Goal: Contribute content: Add original content to the website for others to see

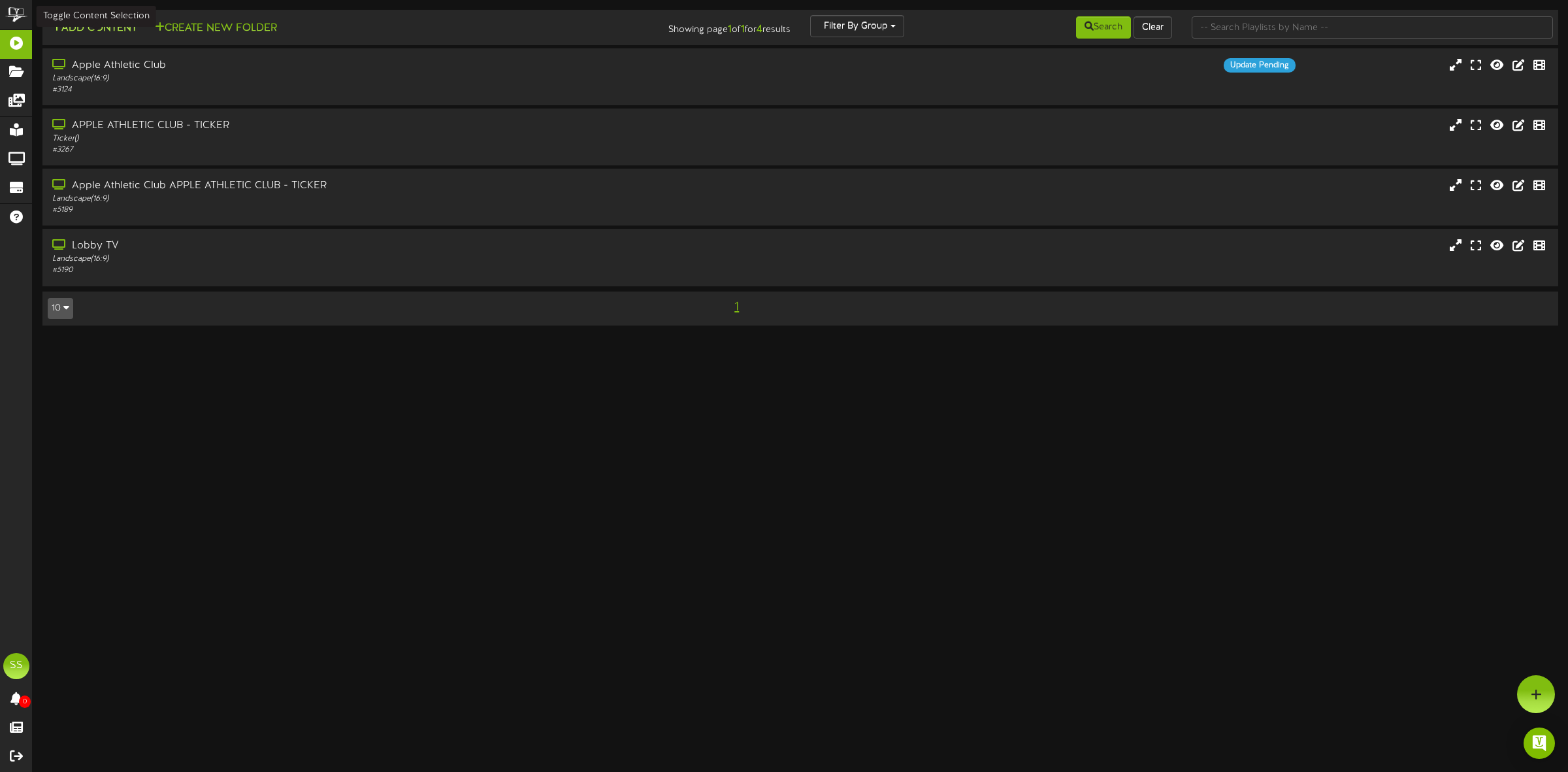
click at [118, 34] on button "Add Content" at bounding box center [95, 28] width 93 height 16
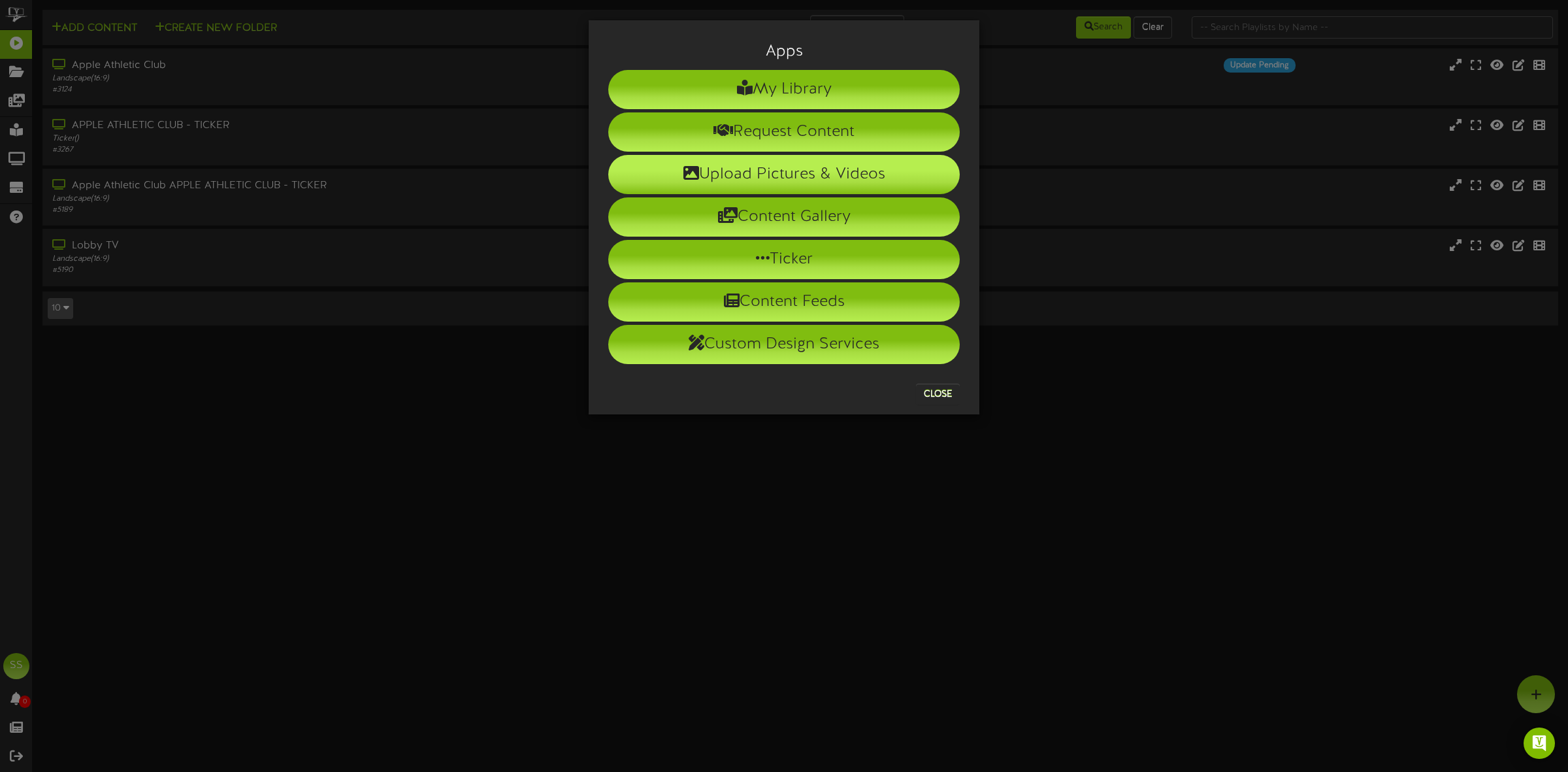
click at [737, 167] on li "Upload Pictures & Videos" at bounding box center [784, 174] width 351 height 39
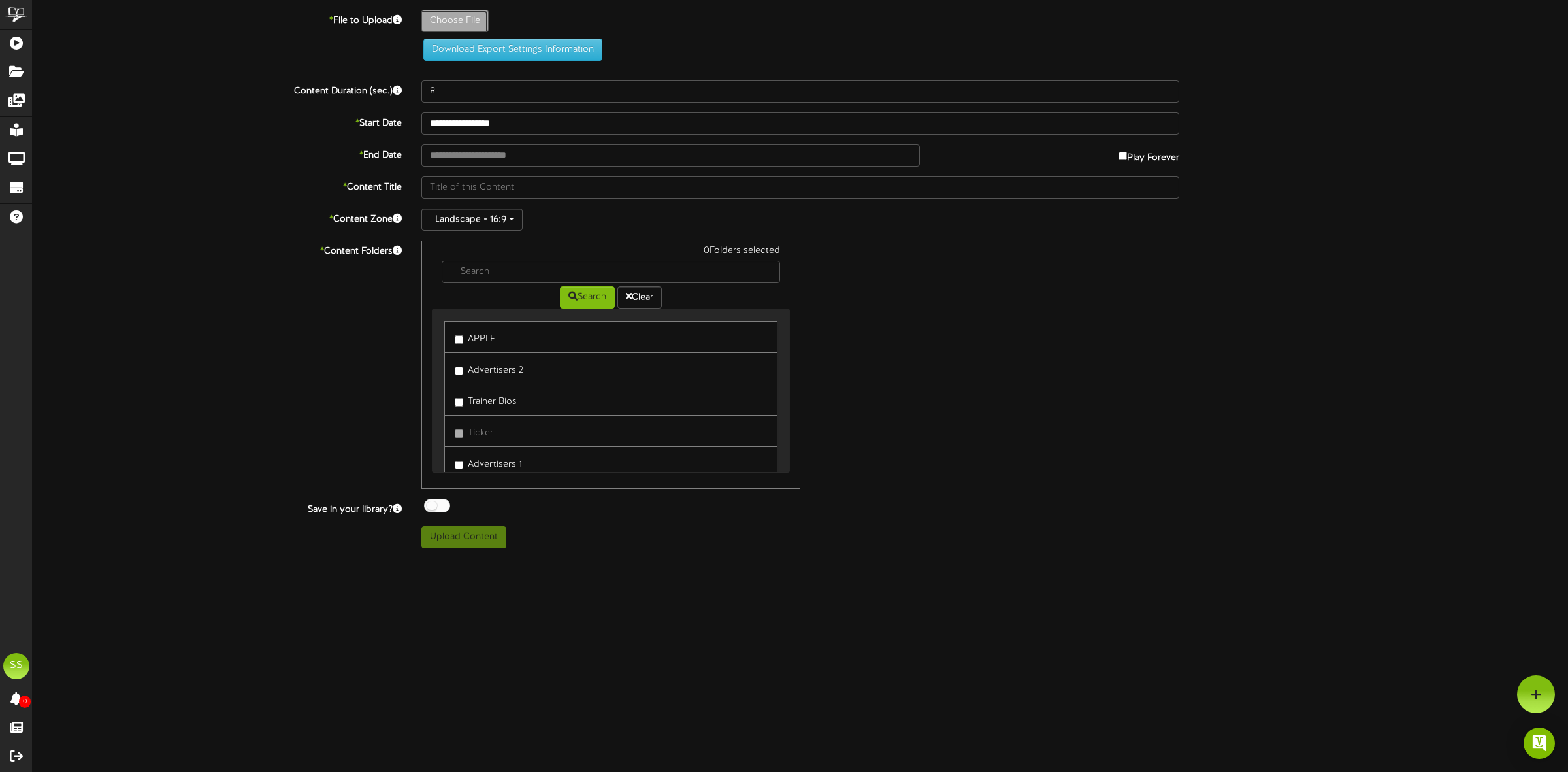
type input "**********"
type input "ptbio-[PERSON_NAME]"
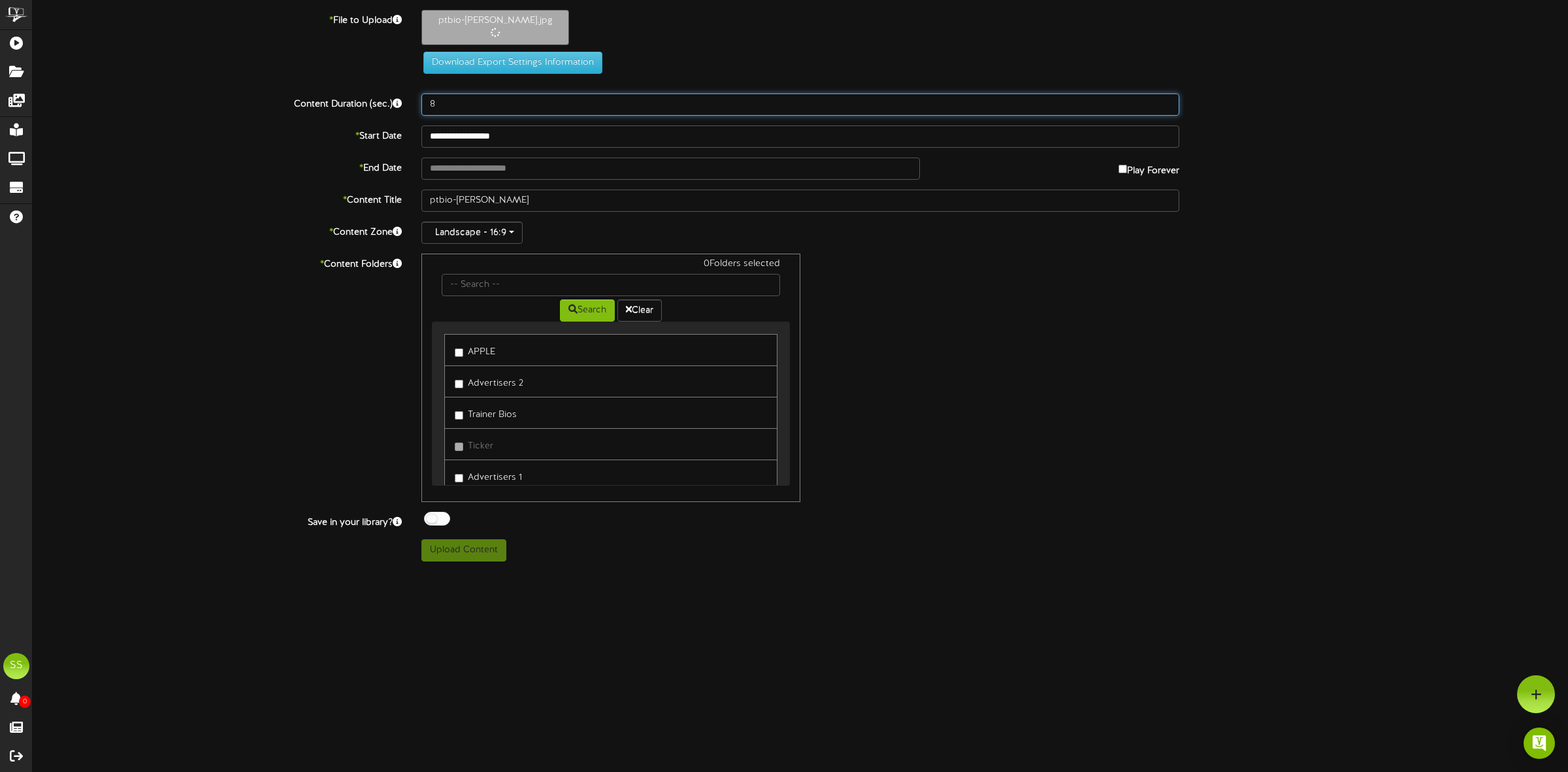
drag, startPoint x: 442, startPoint y: 106, endPoint x: 424, endPoint y: 105, distance: 18.0
click at [424, 105] on input "8" at bounding box center [800, 104] width 758 height 22
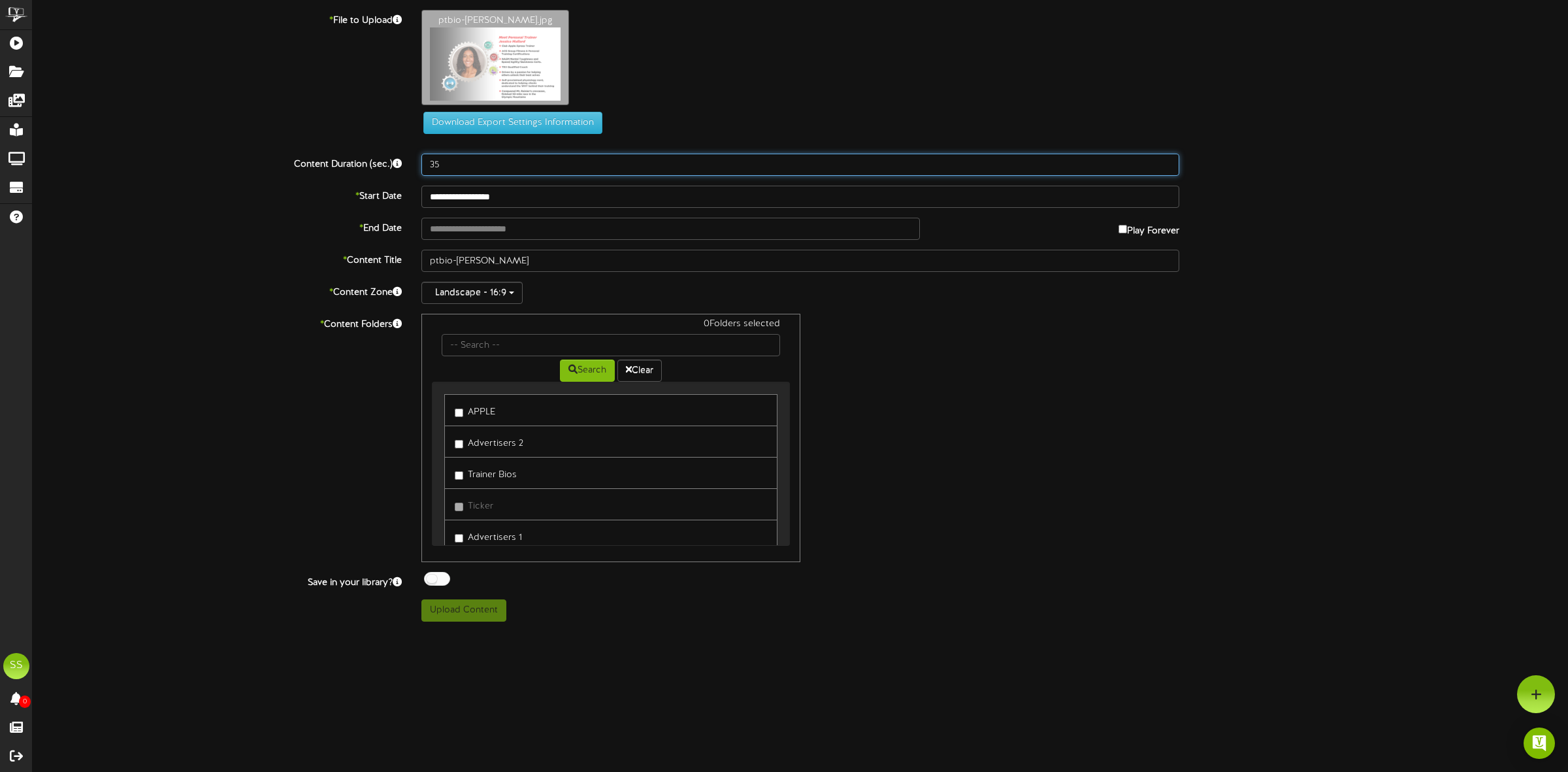
type input "35"
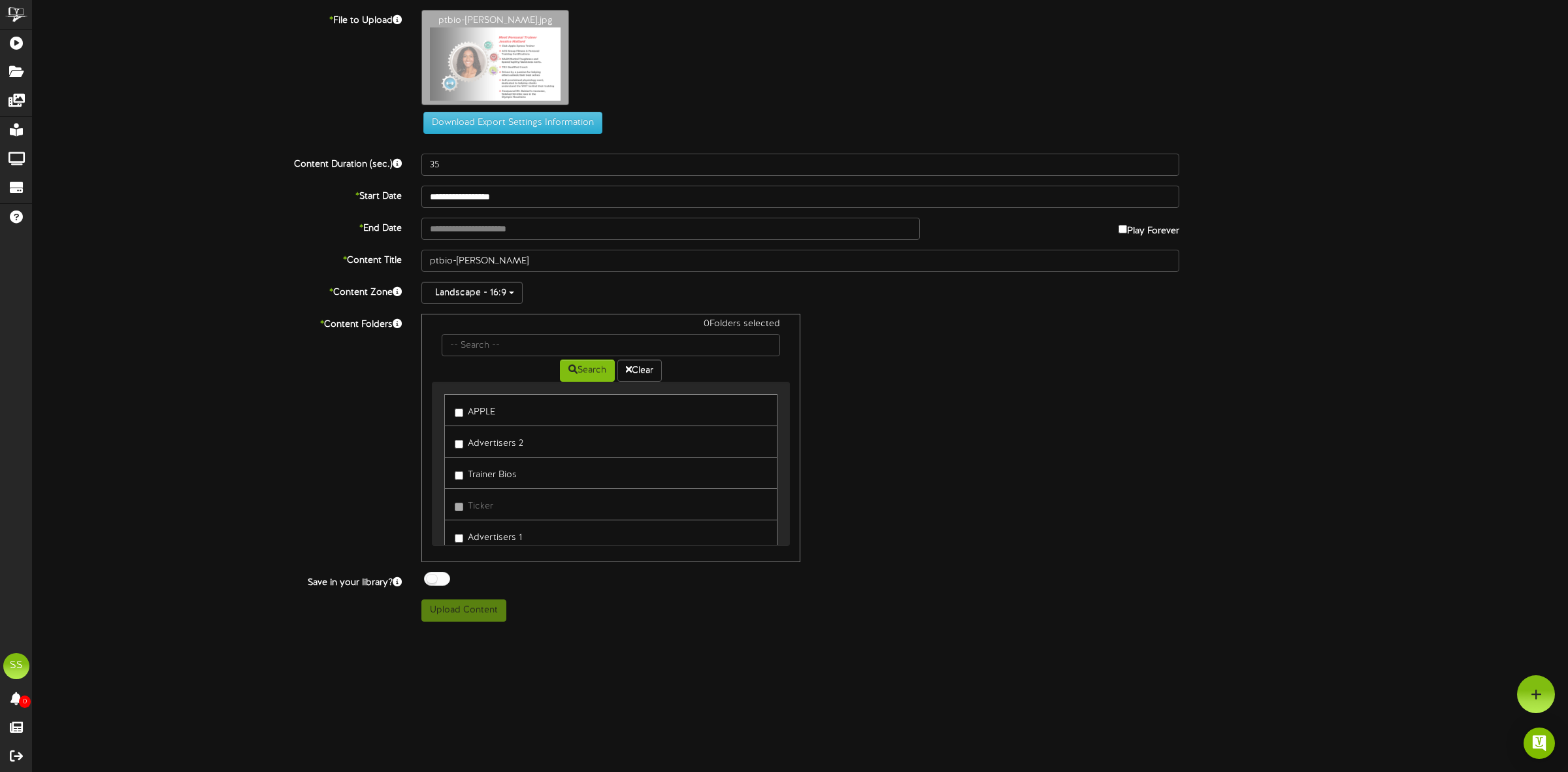
click at [481, 478] on label "Trainer Bios" at bounding box center [486, 473] width 62 height 17
click at [442, 579] on div at bounding box center [437, 578] width 26 height 14
click at [461, 613] on button "Upload Content" at bounding box center [464, 610] width 85 height 22
type input "**********"
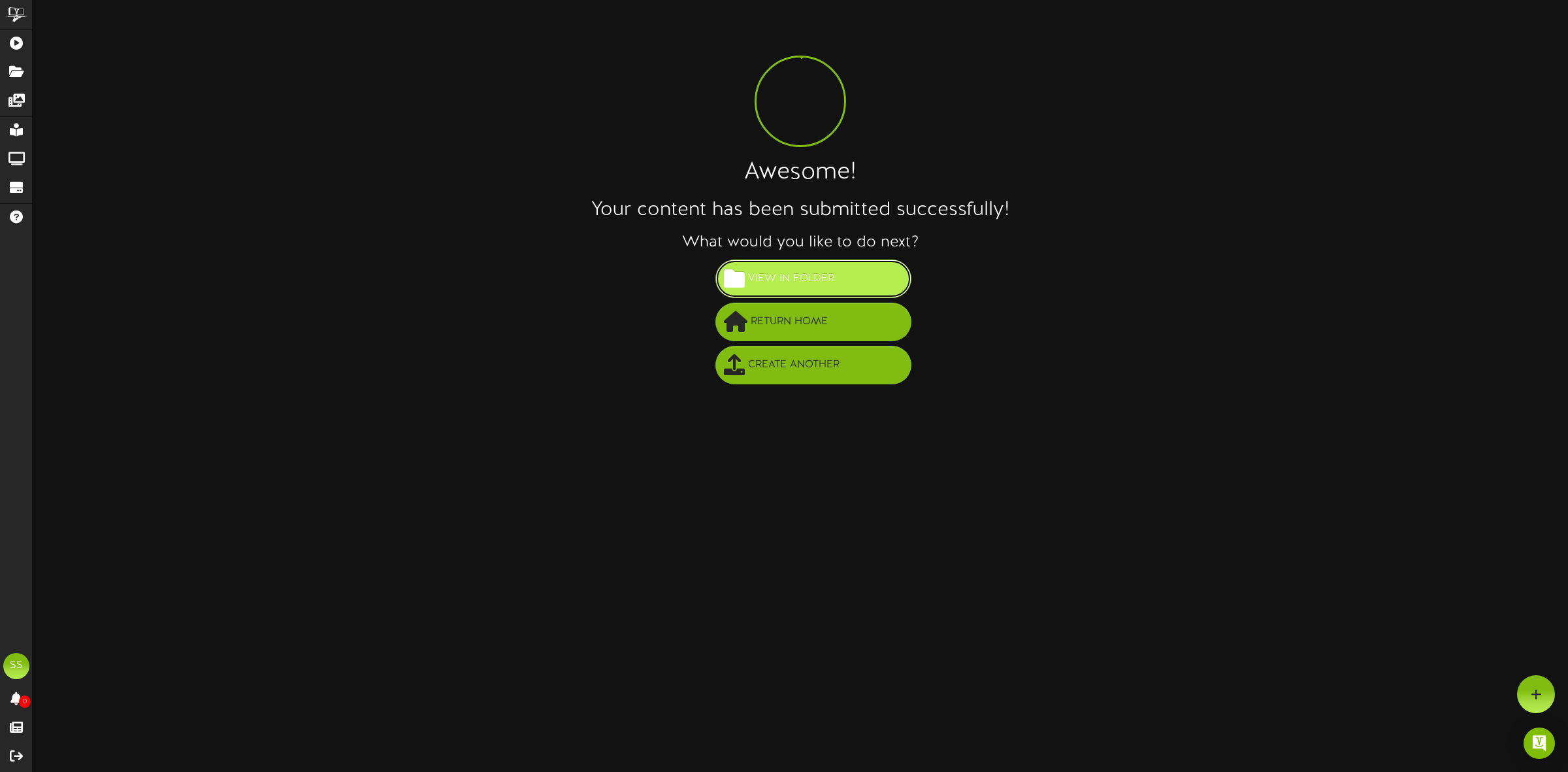
click at [810, 274] on span "View in Folder" at bounding box center [791, 279] width 93 height 21
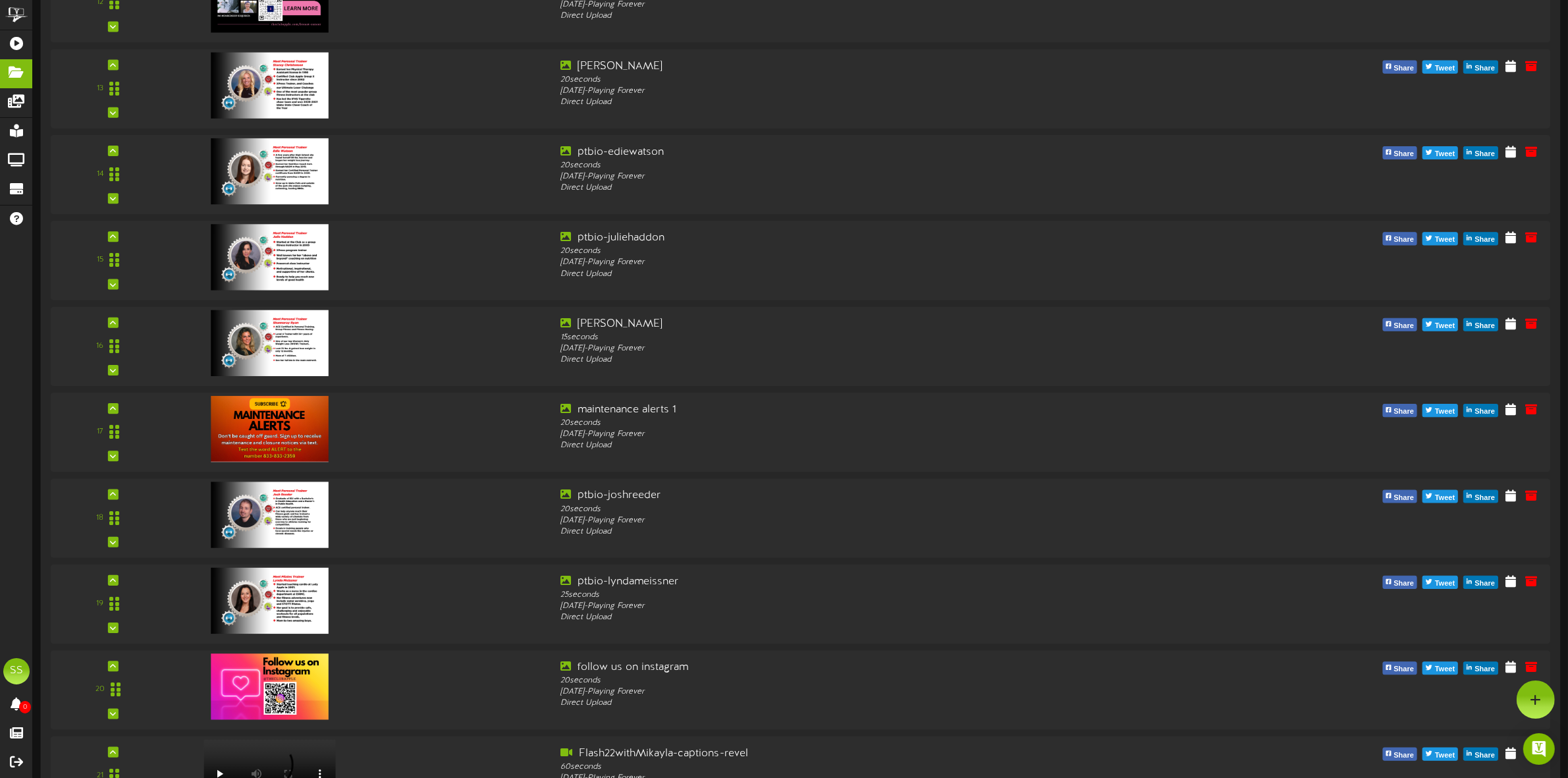
scroll to position [1175, 0]
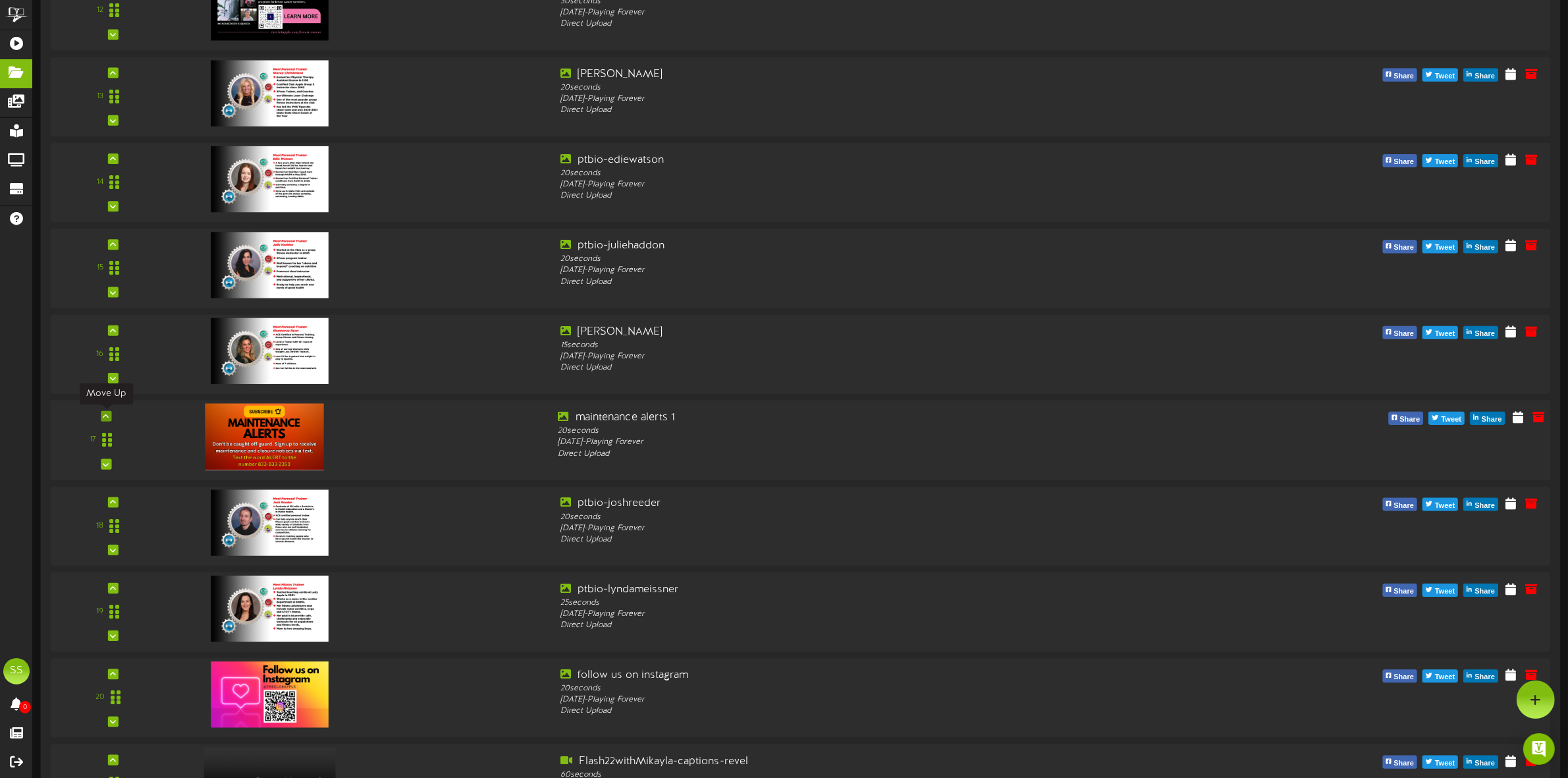
click at [104, 417] on icon at bounding box center [106, 416] width 6 height 7
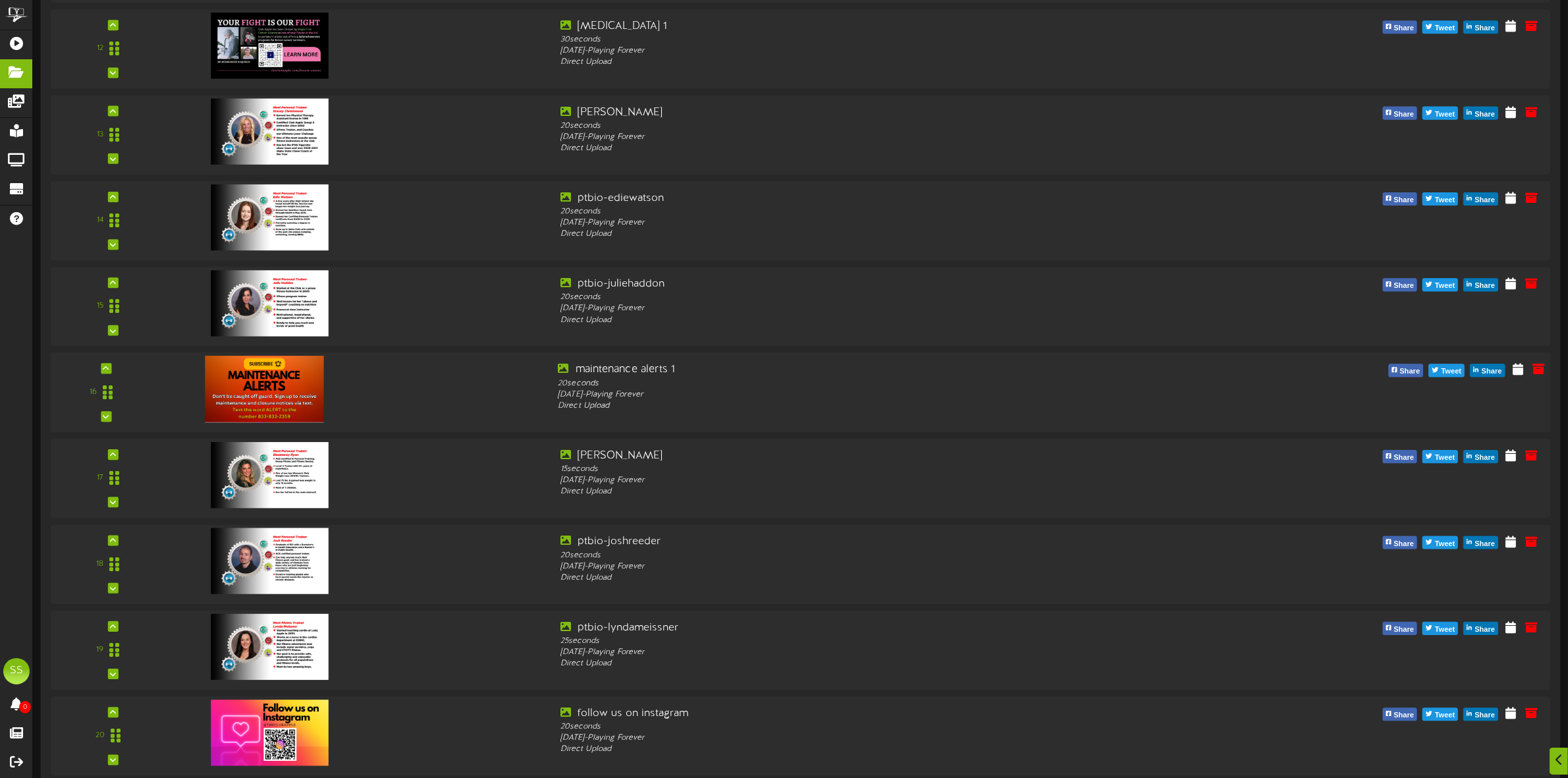
scroll to position [1153, 0]
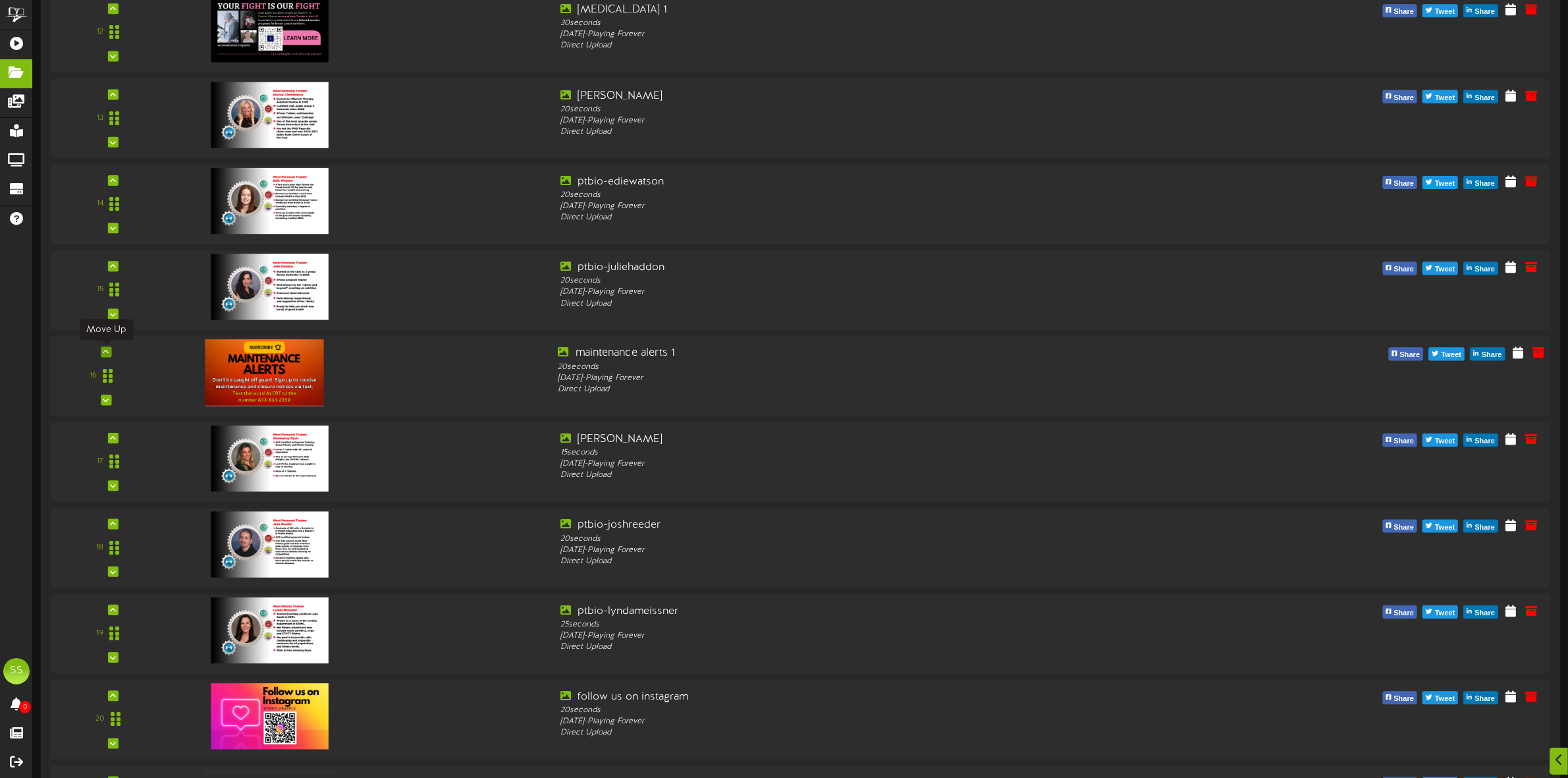
click at [104, 352] on icon at bounding box center [106, 352] width 6 height 7
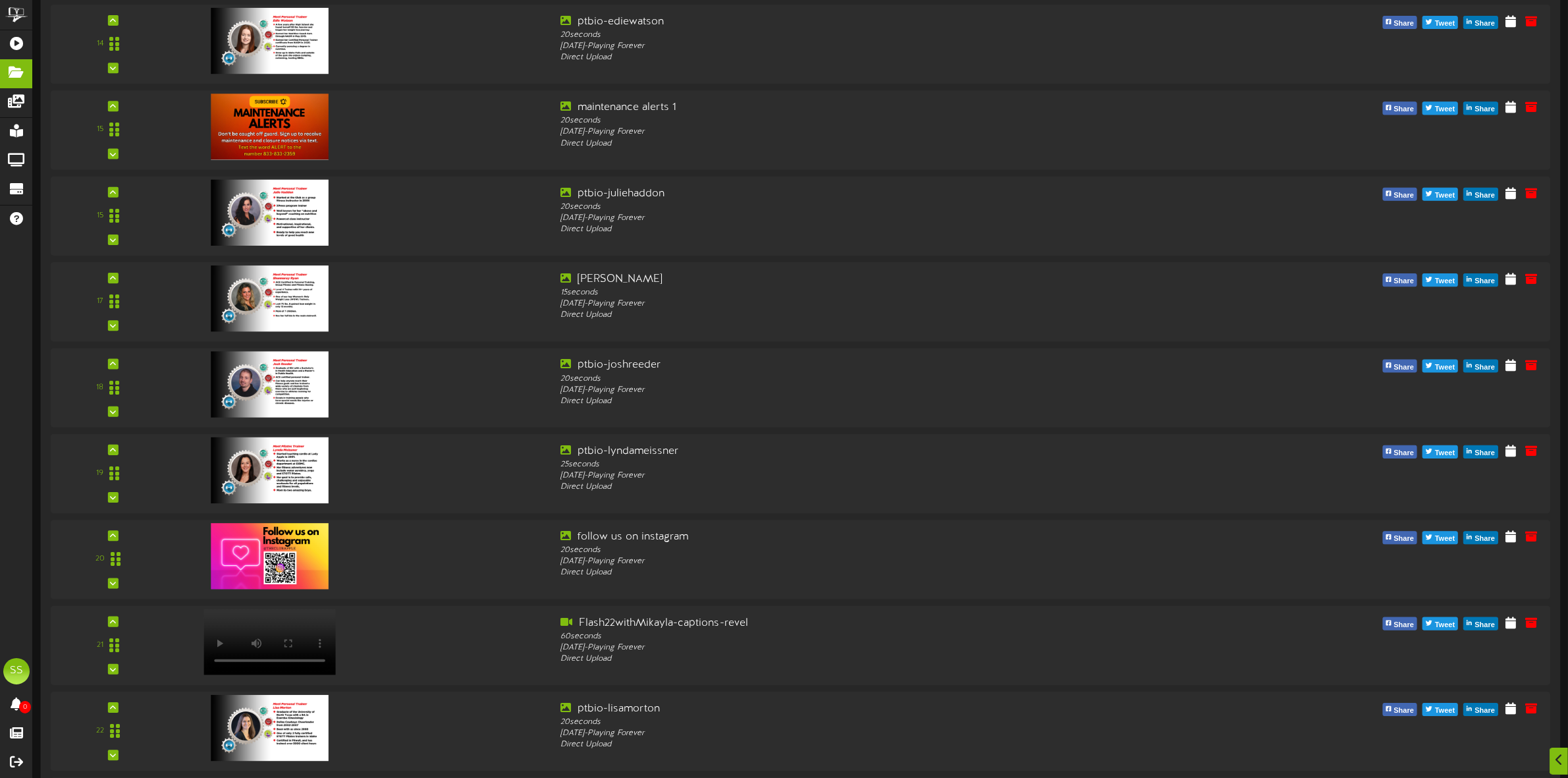
scroll to position [1317, 0]
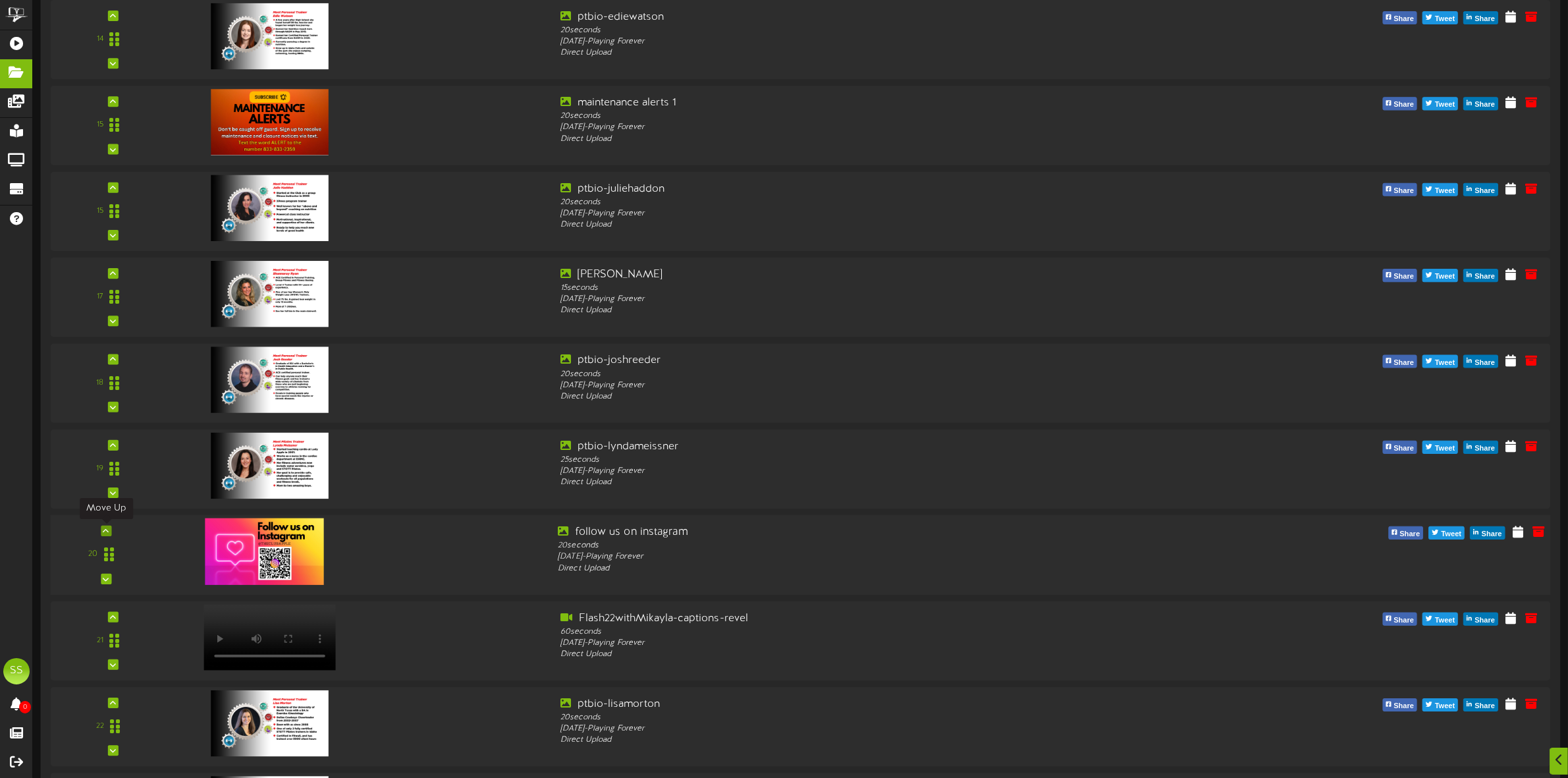
click at [107, 531] on icon at bounding box center [106, 531] width 6 height 7
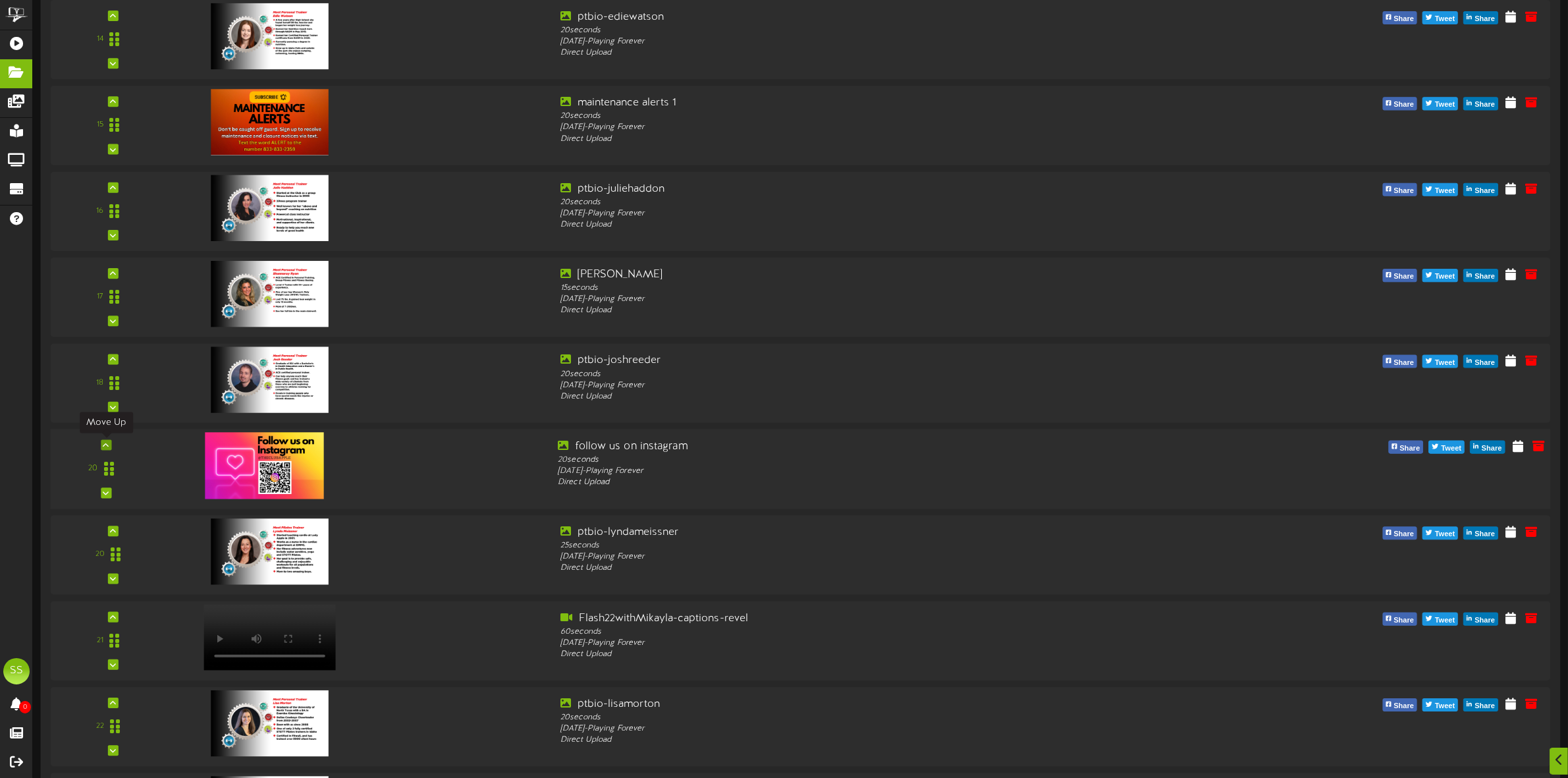
click at [104, 443] on icon at bounding box center [106, 445] width 6 height 7
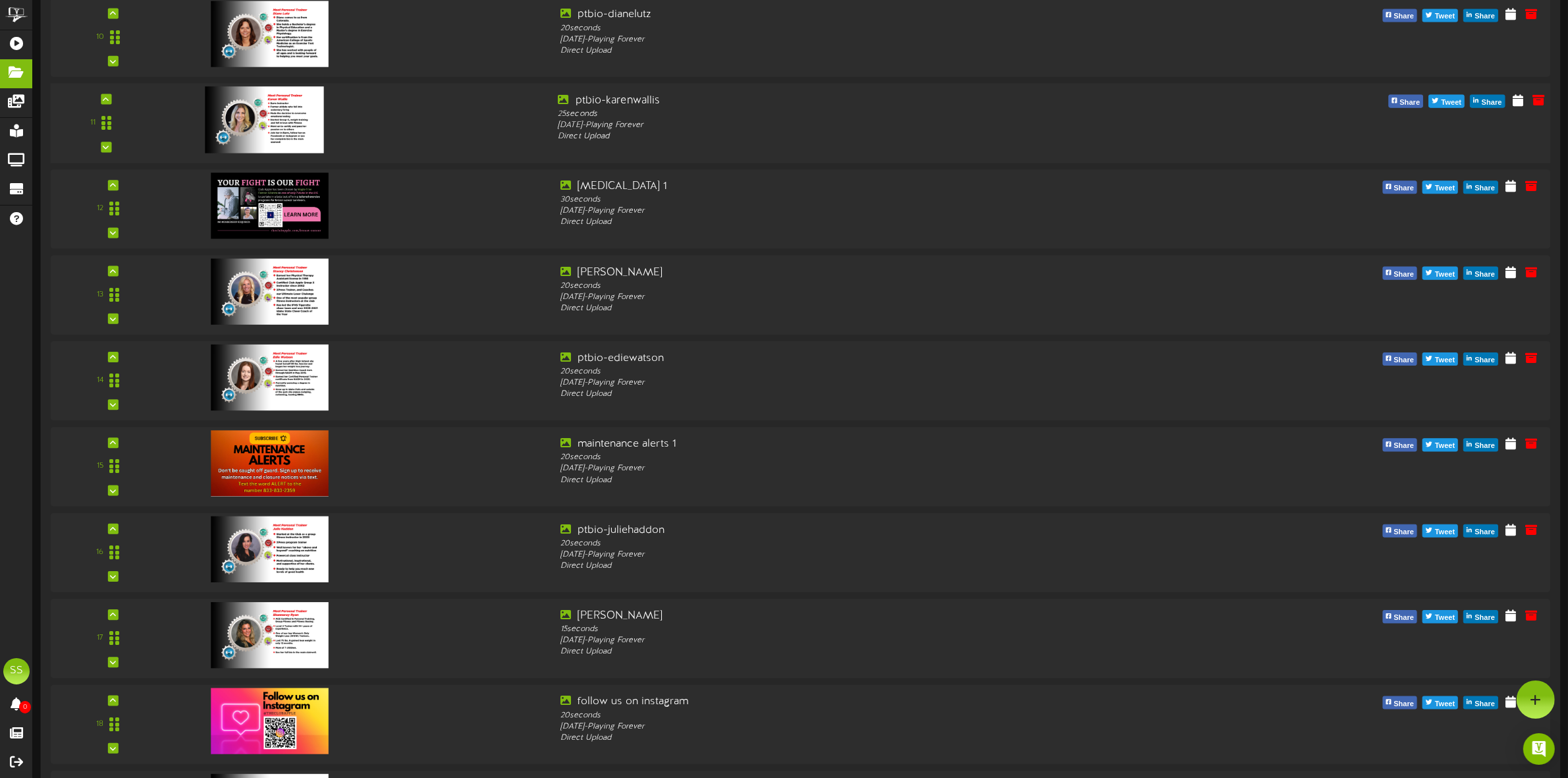
scroll to position [906, 0]
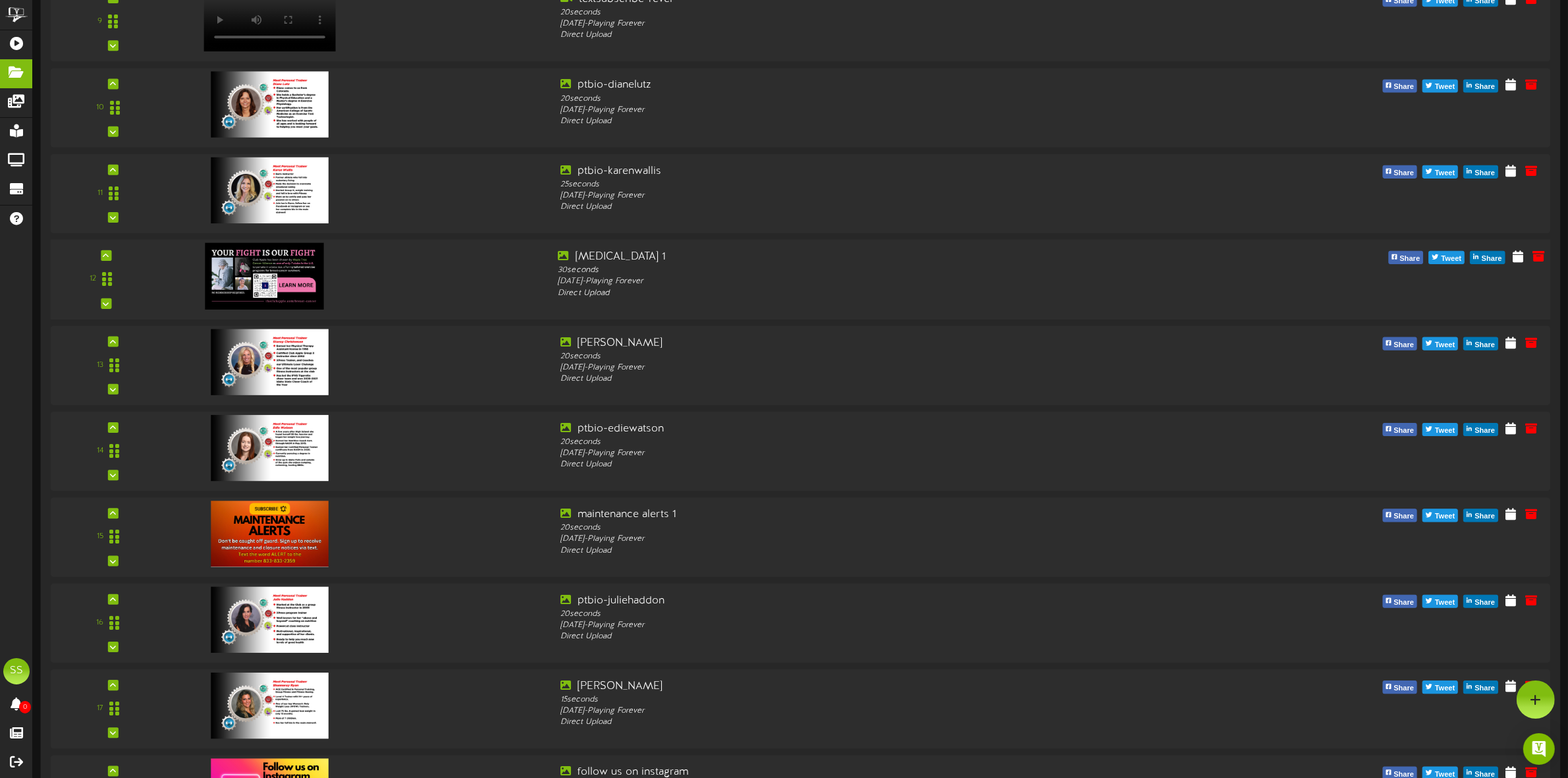
click at [287, 280] on img at bounding box center [265, 276] width 118 height 67
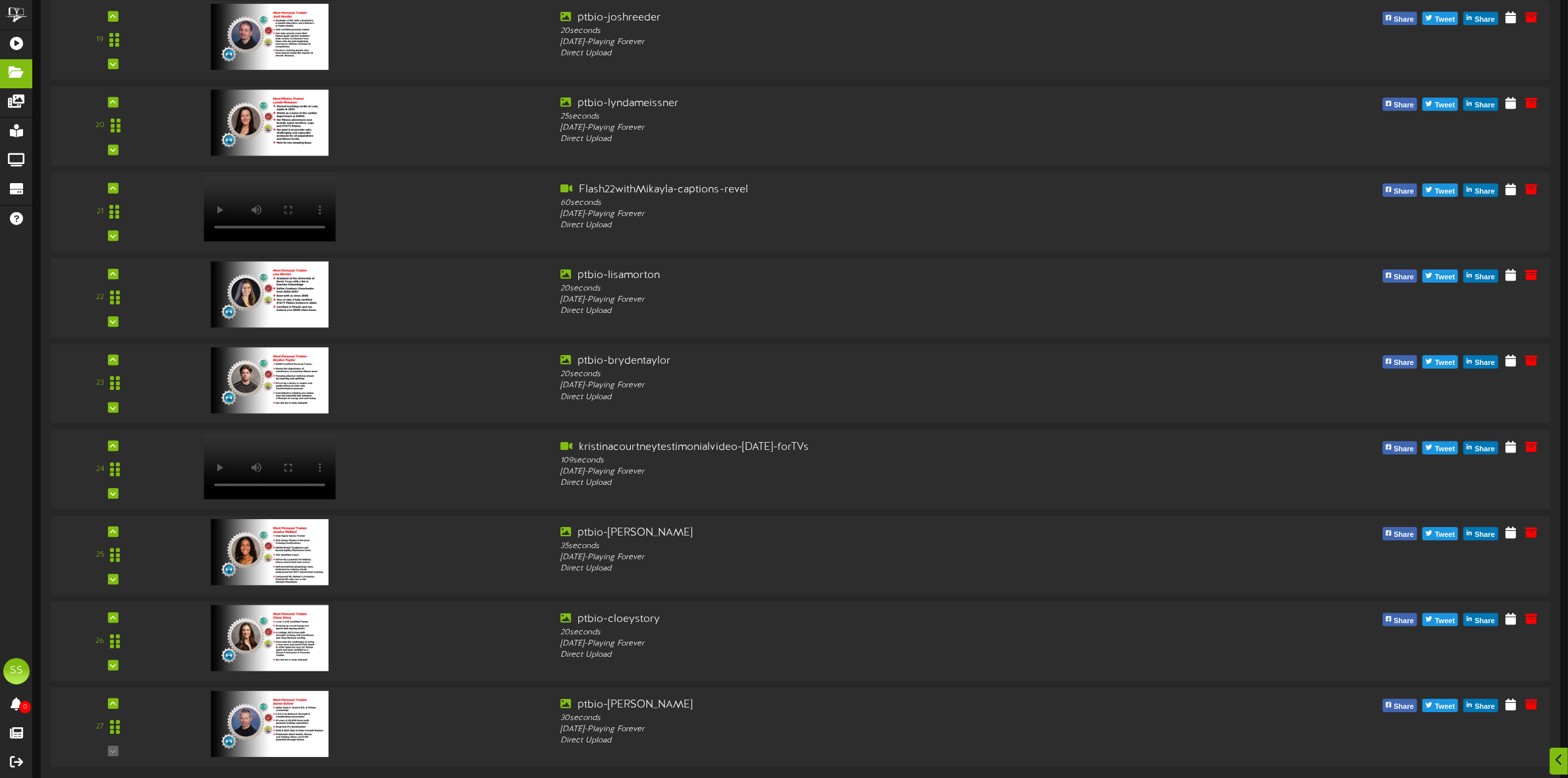
scroll to position [1751, 0]
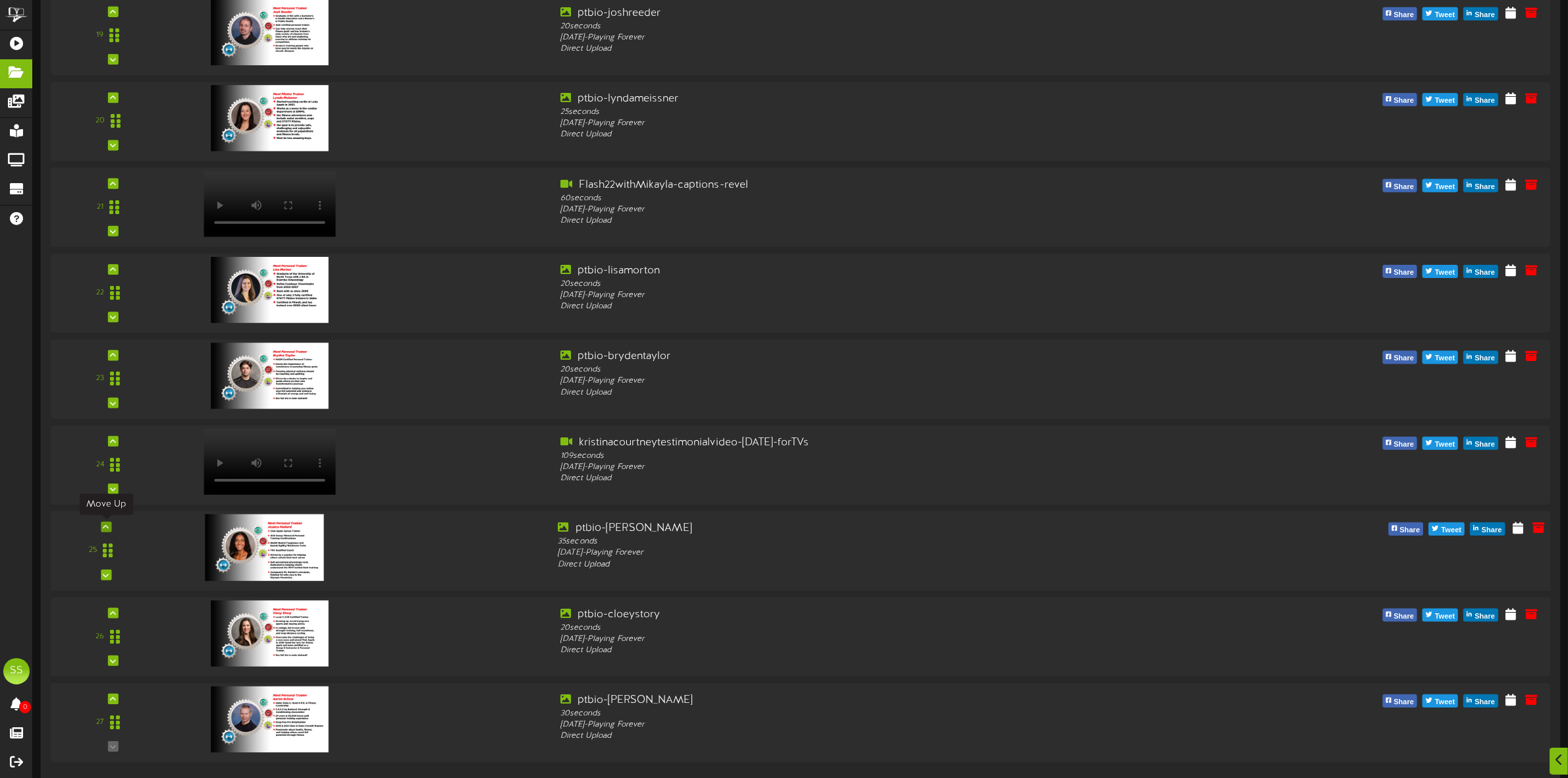
click at [106, 531] on div at bounding box center [106, 527] width 11 height 11
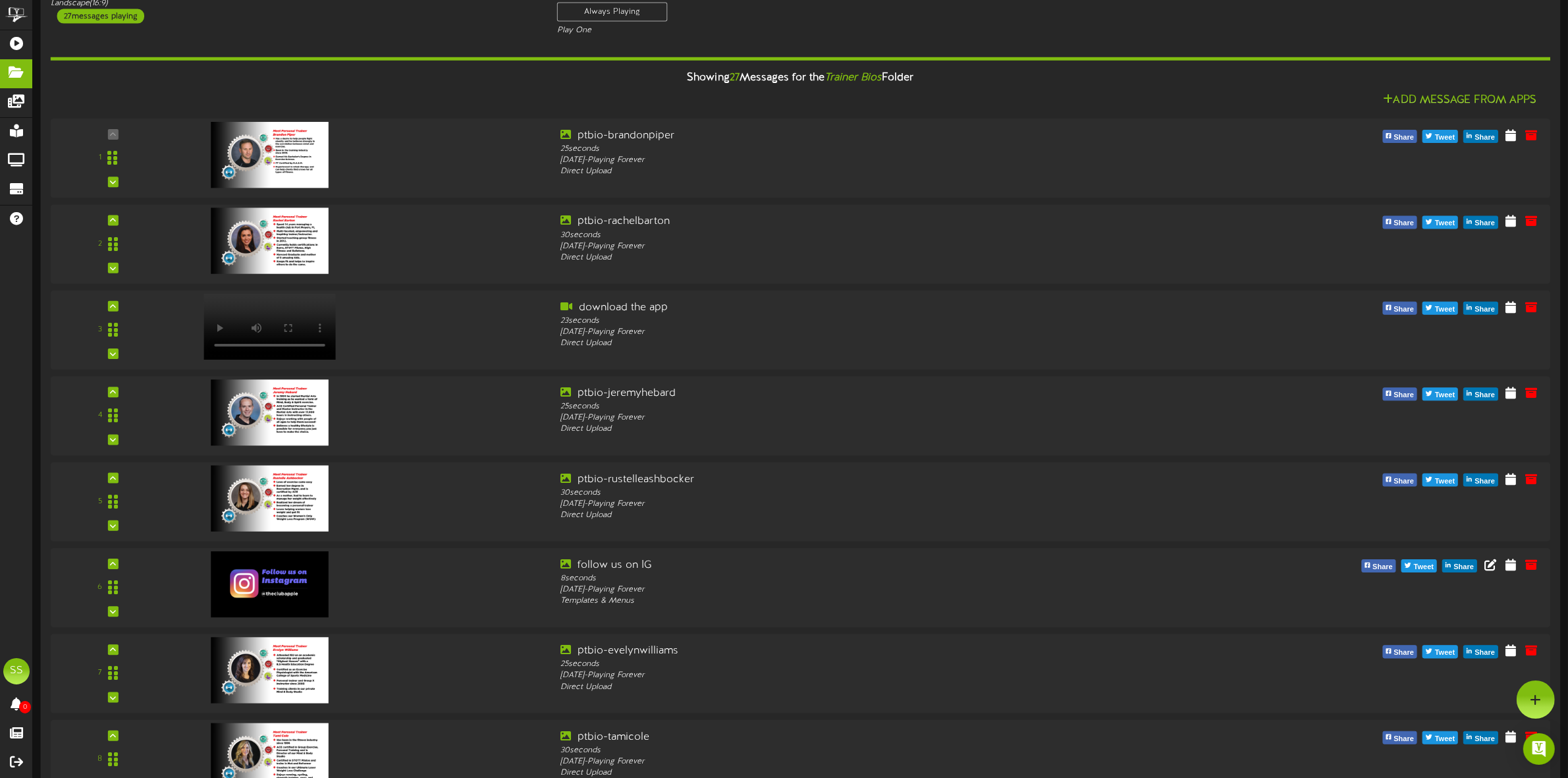
scroll to position [0, 0]
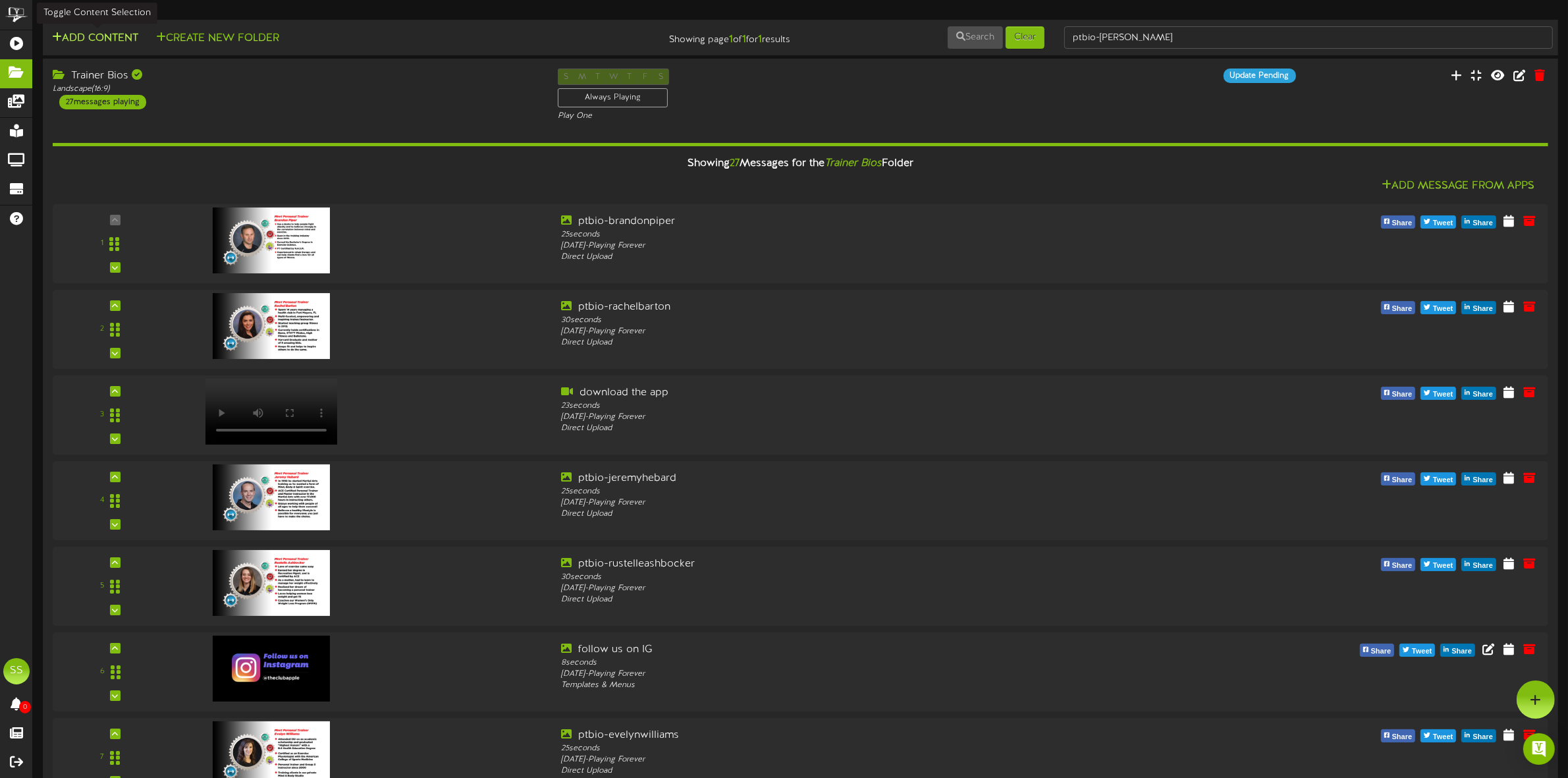
click at [114, 44] on button "Add Content" at bounding box center [95, 38] width 94 height 16
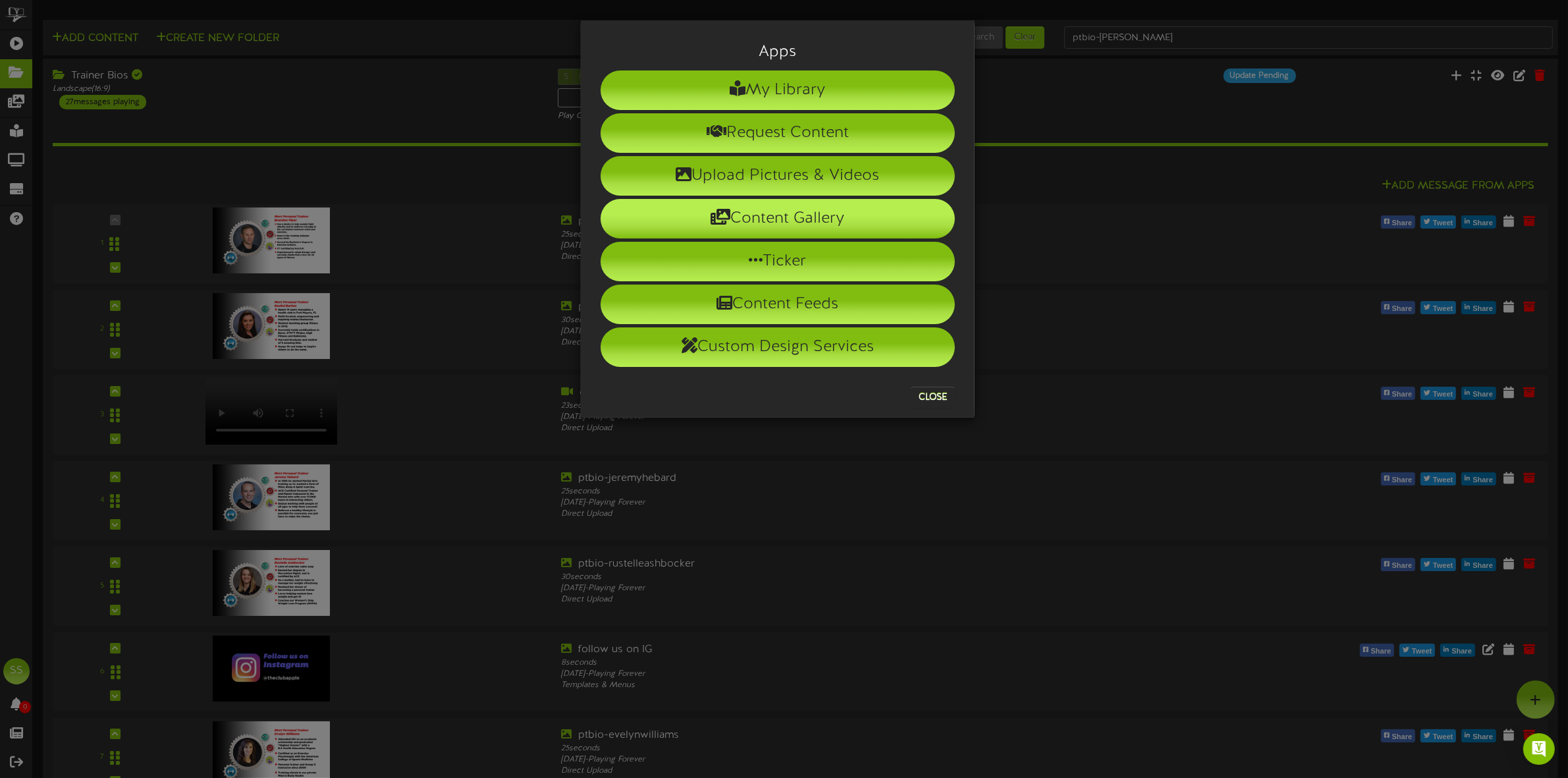
click at [726, 212] on icon at bounding box center [720, 217] width 19 height 16
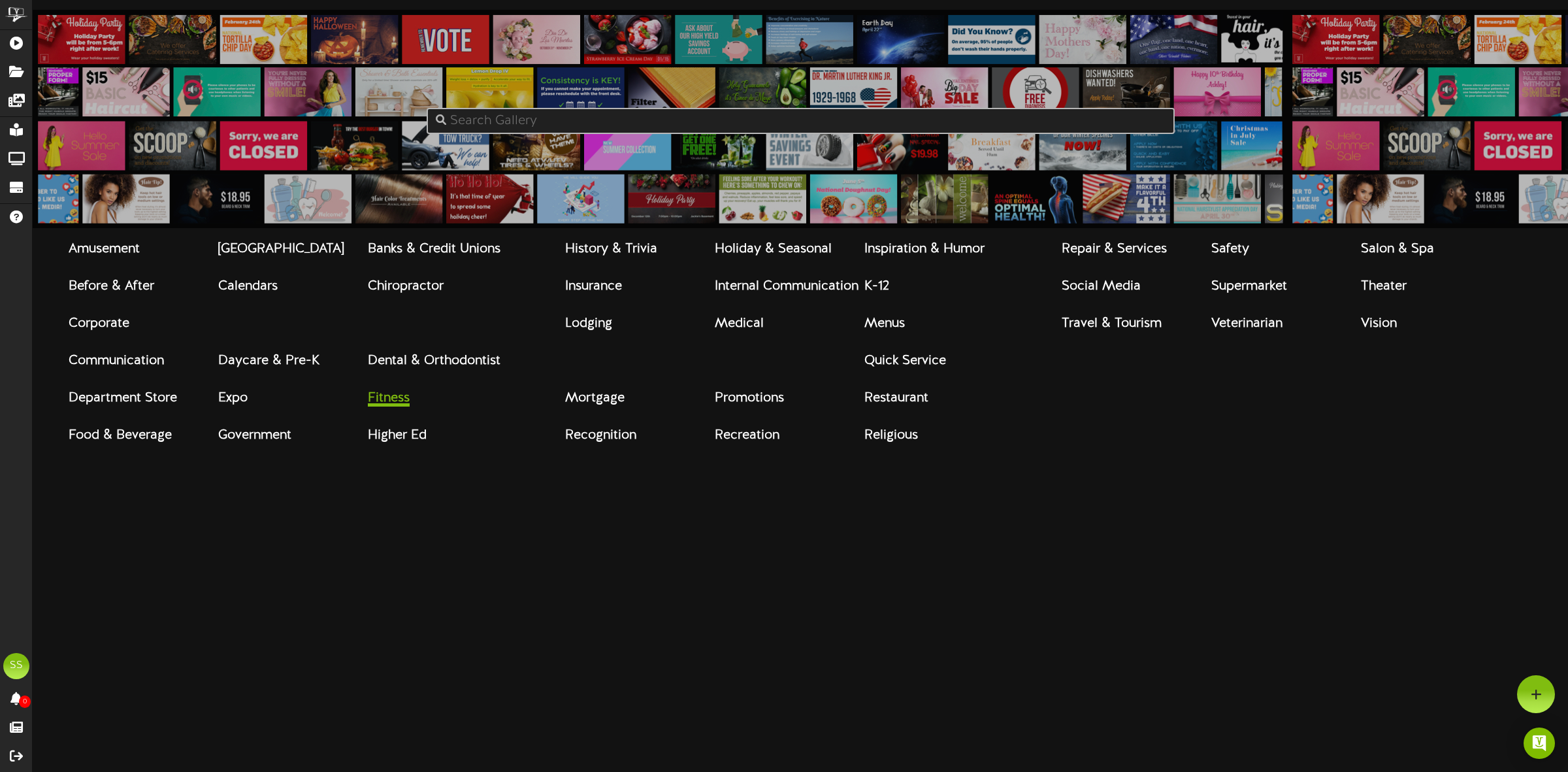
click at [391, 405] on strong "Fitness" at bounding box center [389, 398] width 42 height 15
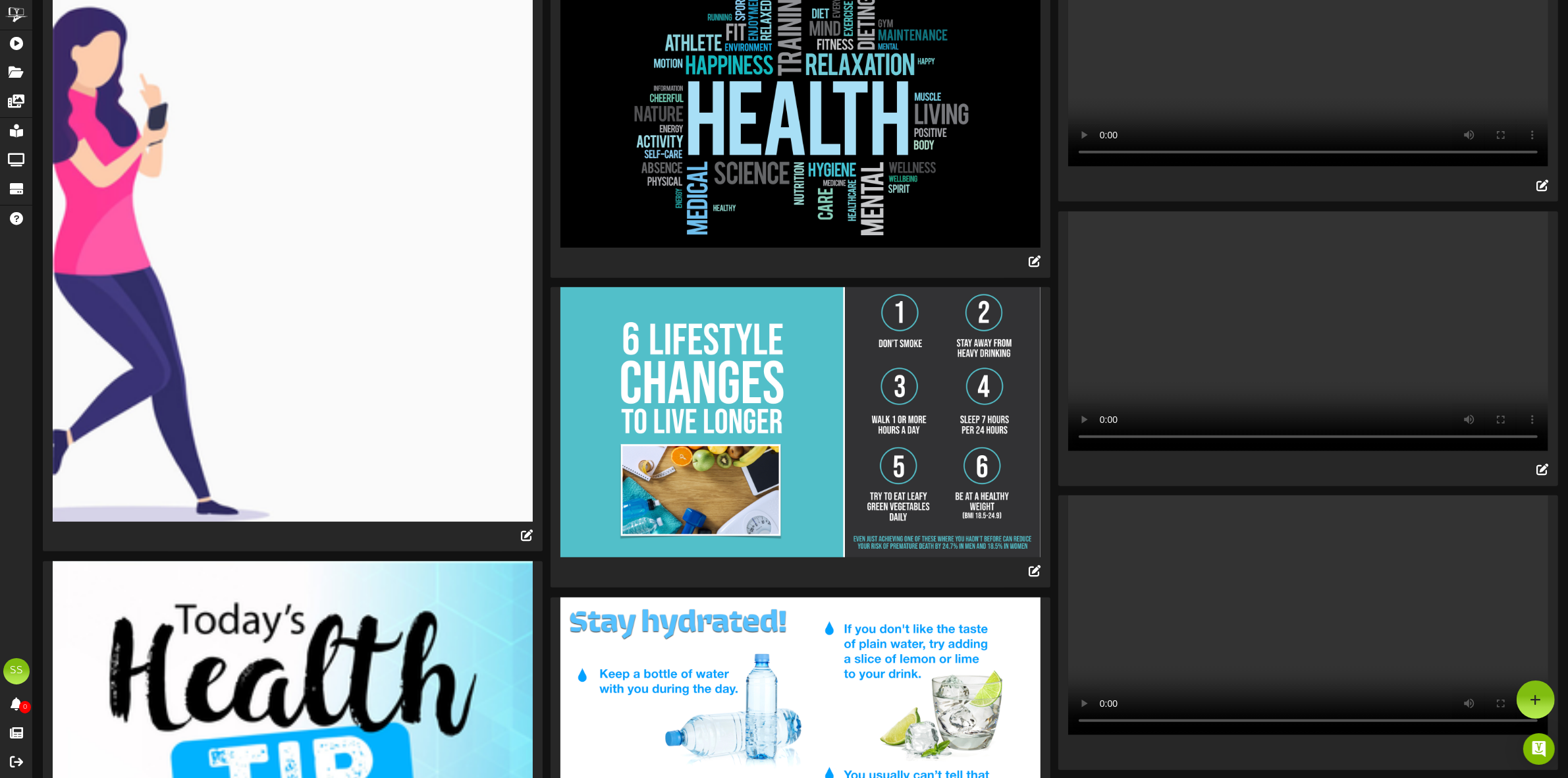
scroll to position [659, 0]
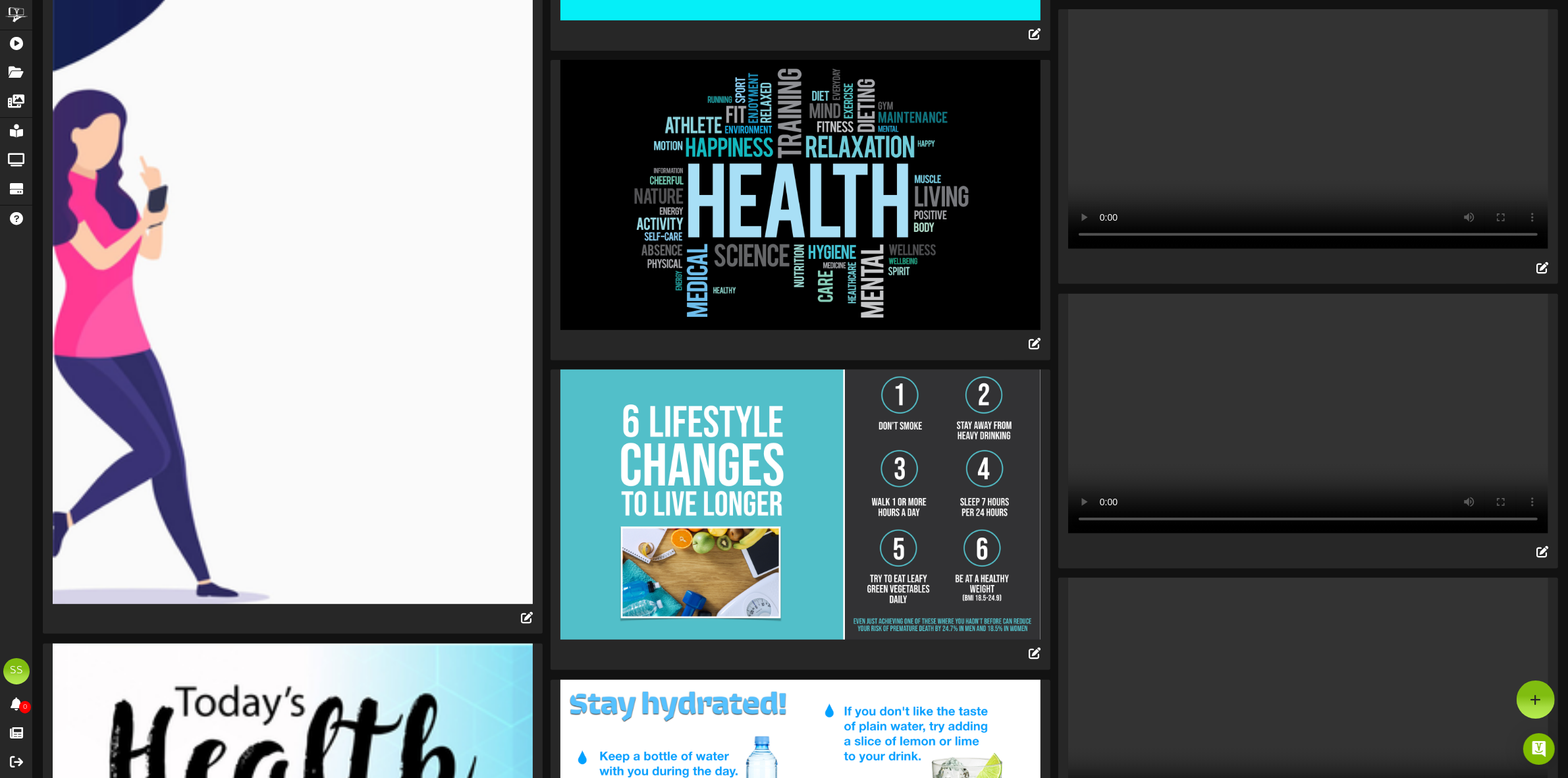
click at [1297, 155] on video "Your browser does not support HTML5 video." at bounding box center [1308, 129] width 480 height 240
click at [1542, 274] on icon at bounding box center [1542, 267] width 15 height 15
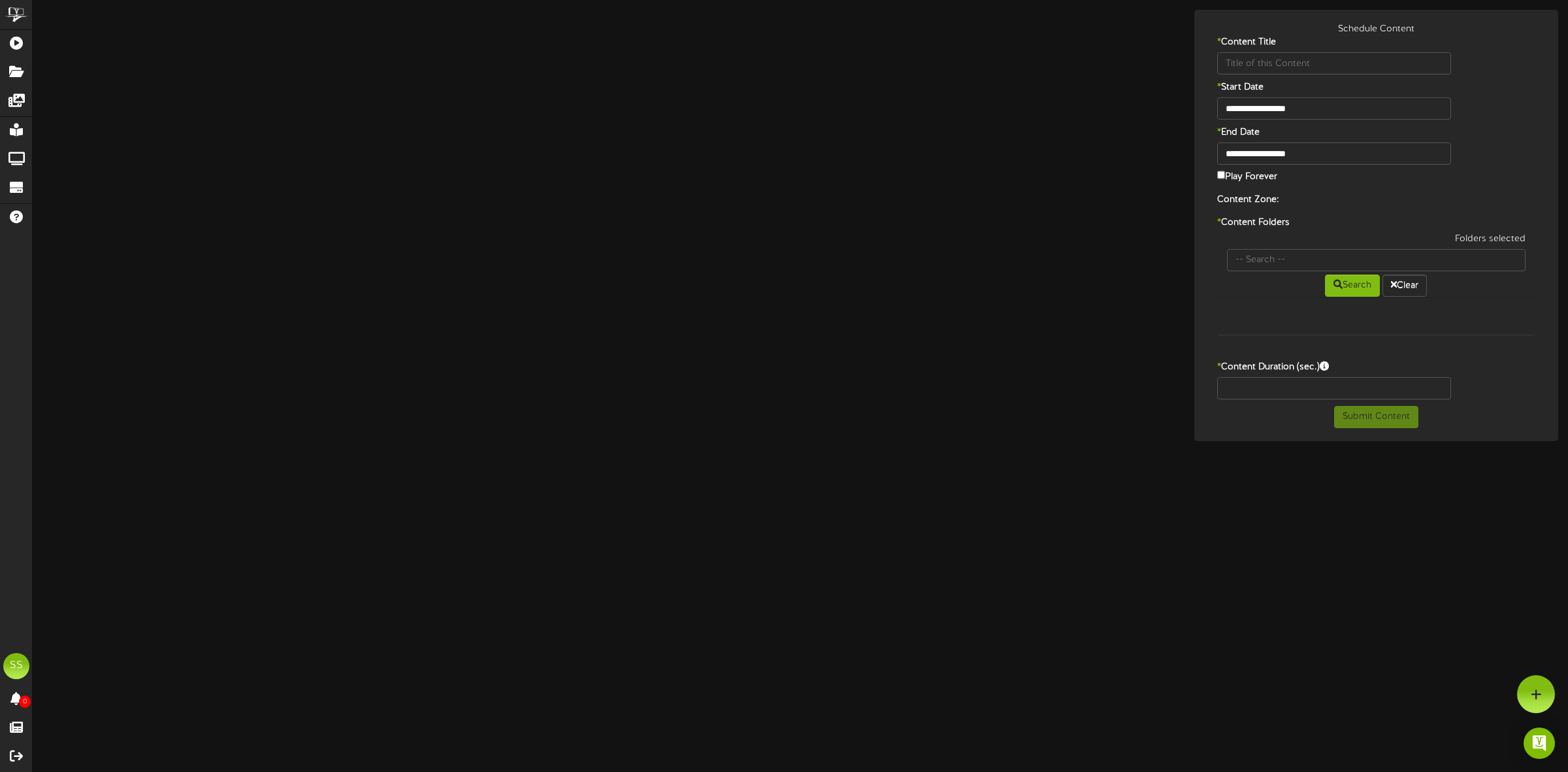
type input "Self Care - Sleep"
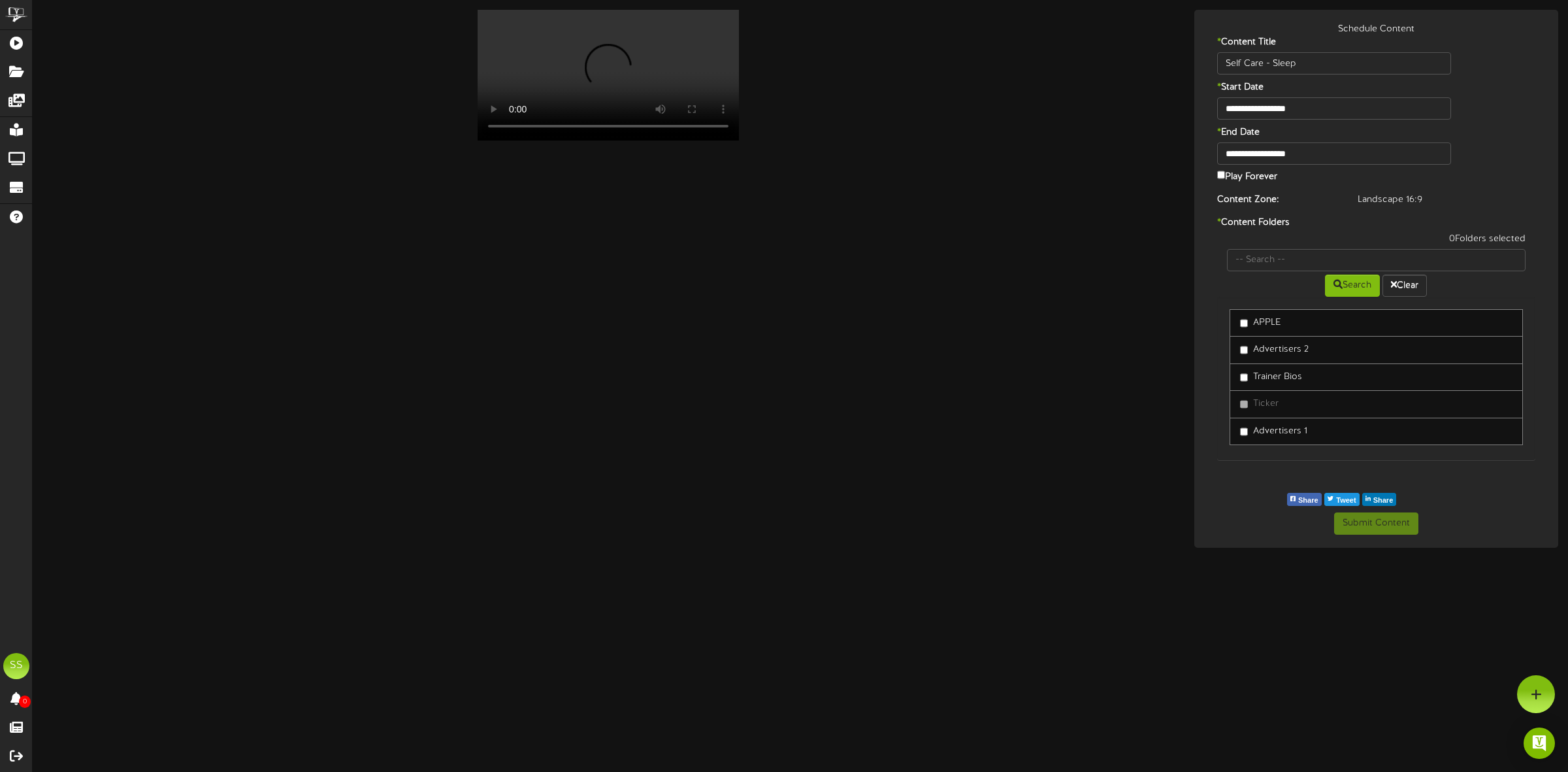
click at [1242, 177] on label "Play Forever" at bounding box center [1247, 176] width 61 height 16
click at [1259, 376] on label "Trainer Bios" at bounding box center [1271, 377] width 62 height 13
click at [1272, 260] on input "text" at bounding box center [1377, 260] width 299 height 22
click at [1381, 525] on button "Submit Content" at bounding box center [1377, 523] width 84 height 22
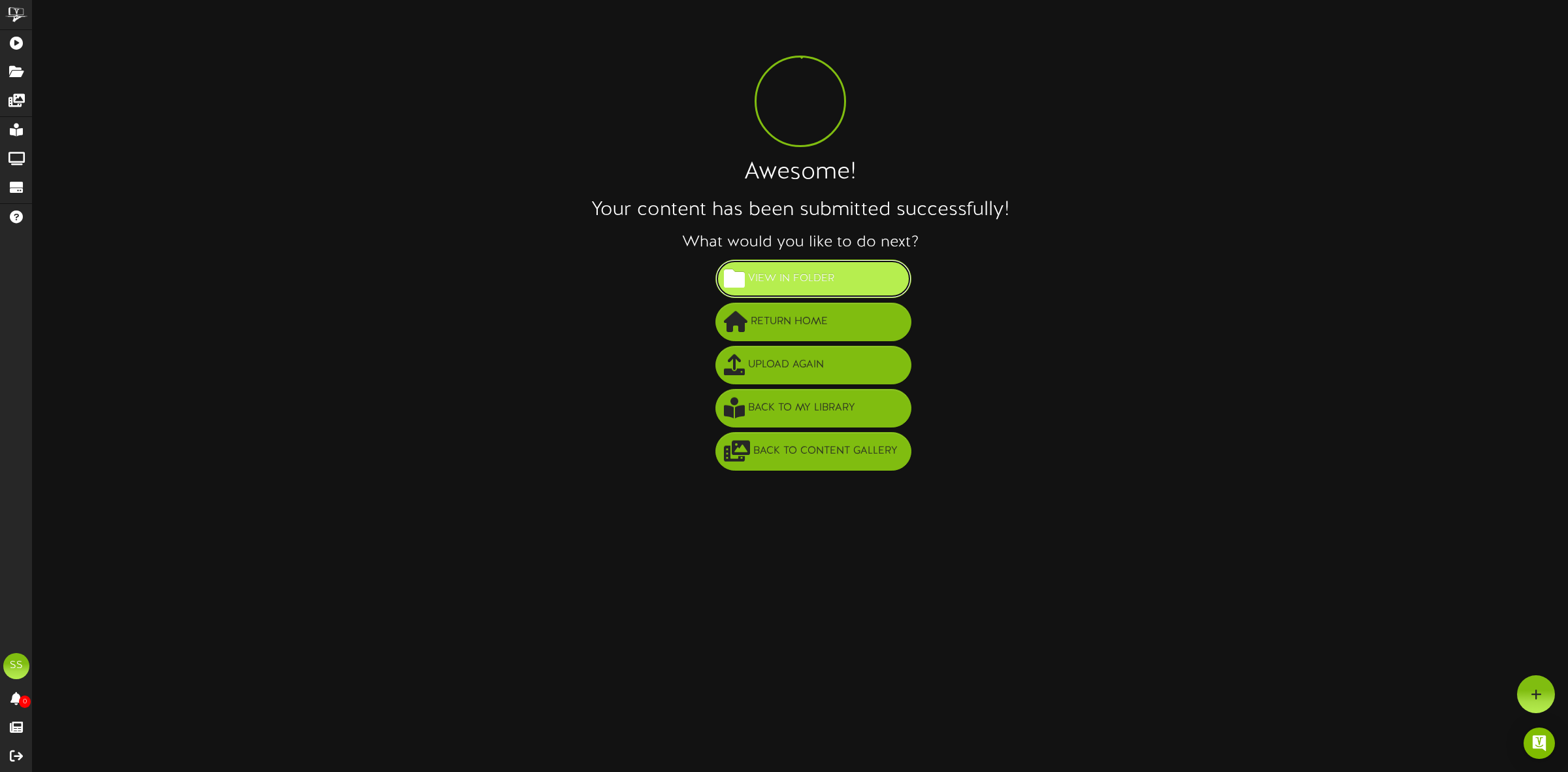
click at [798, 270] on span "View in Folder" at bounding box center [791, 279] width 93 height 21
